Goal: Check status: Check status

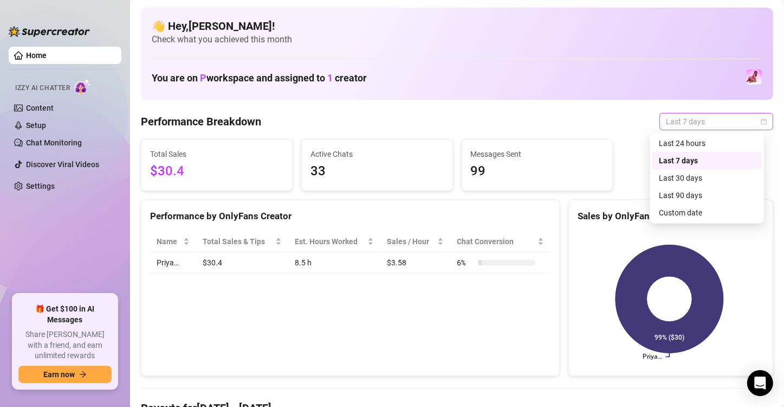
click at [717, 130] on div "Last 7 days" at bounding box center [717, 121] width 114 height 17
click at [679, 215] on div "Custom date" at bounding box center [707, 213] width 96 height 12
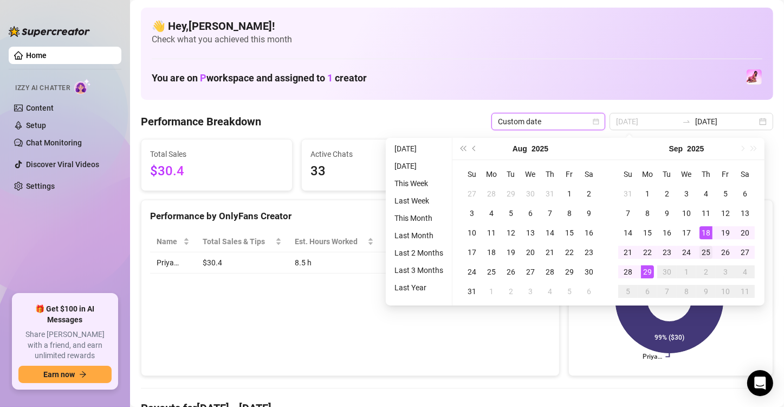
type input "[DATE]"
click at [706, 252] on div "25" at bounding box center [706, 252] width 13 height 13
type input "[DATE]"
click at [649, 275] on div "29" at bounding box center [647, 271] width 13 height 13
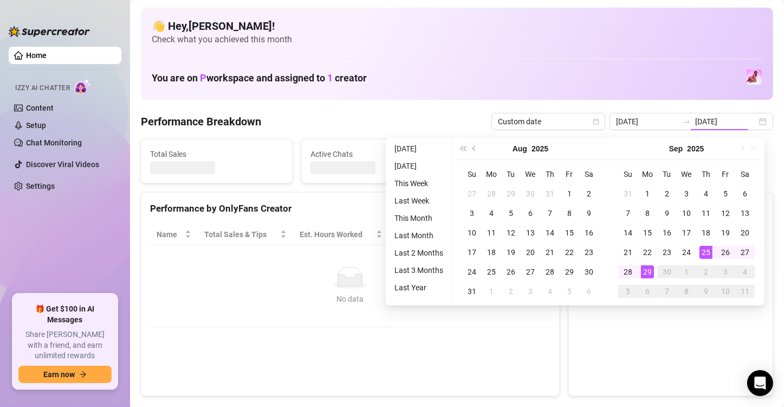
type input "[DATE]"
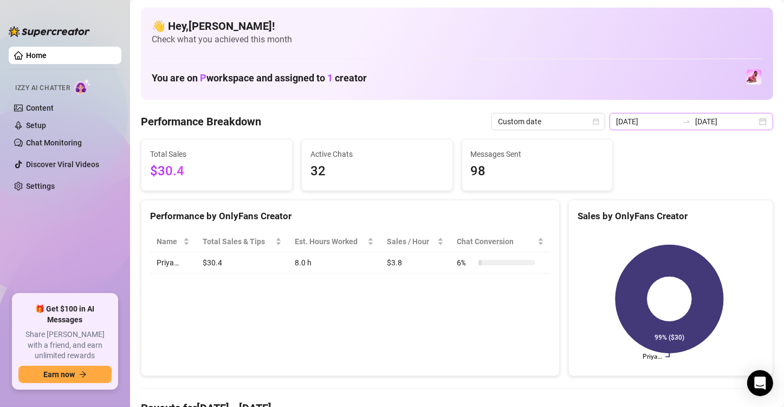
click at [705, 114] on div "[DATE] [DATE]" at bounding box center [692, 121] width 164 height 17
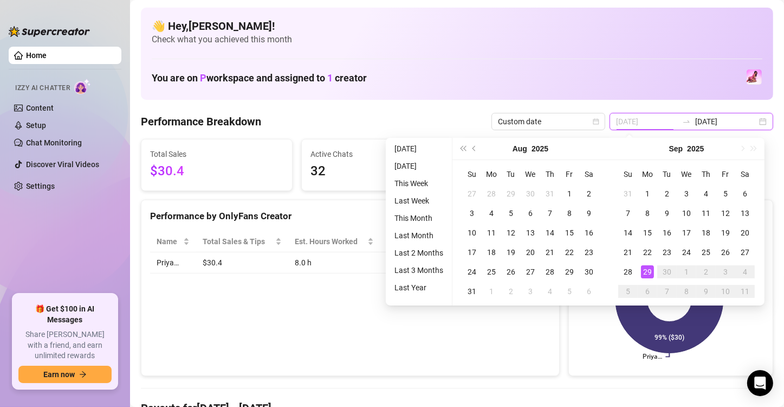
type input "[DATE]"
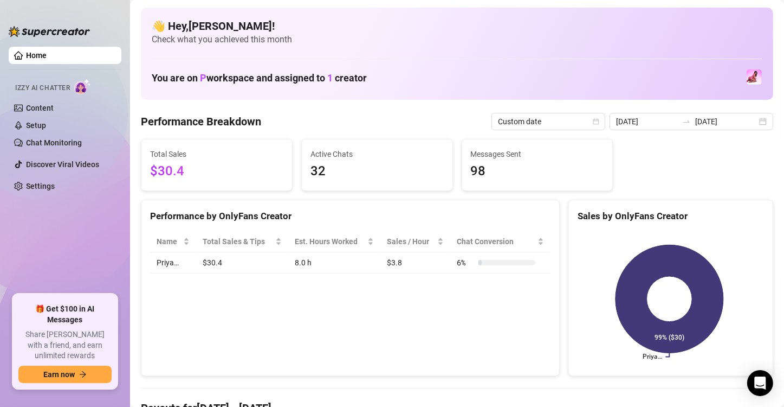
click at [591, 374] on div "Priya… 99% ($30)" at bounding box center [671, 298] width 204 height 153
